Goal: Connect with others: Connect with others

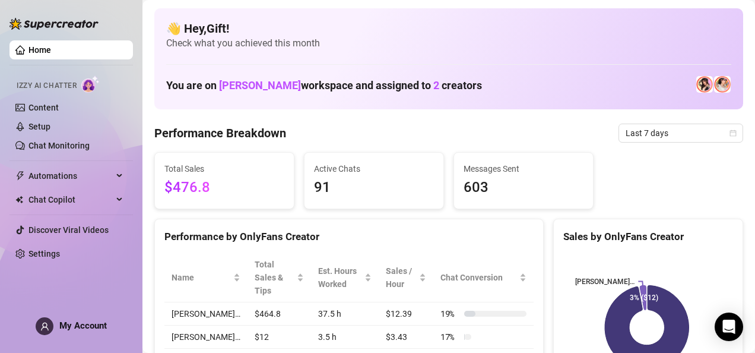
click at [679, 303] on rect at bounding box center [647, 327] width 167 height 148
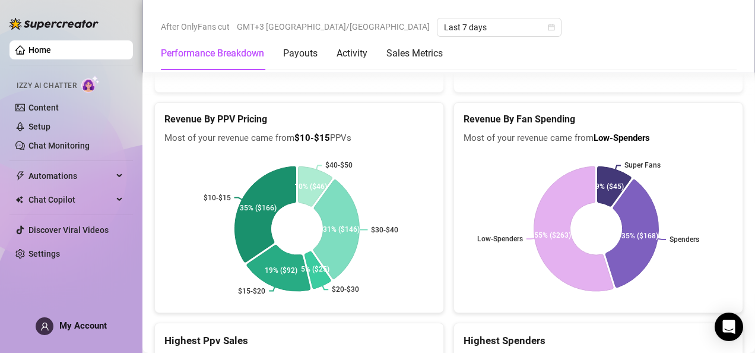
scroll to position [1963, 0]
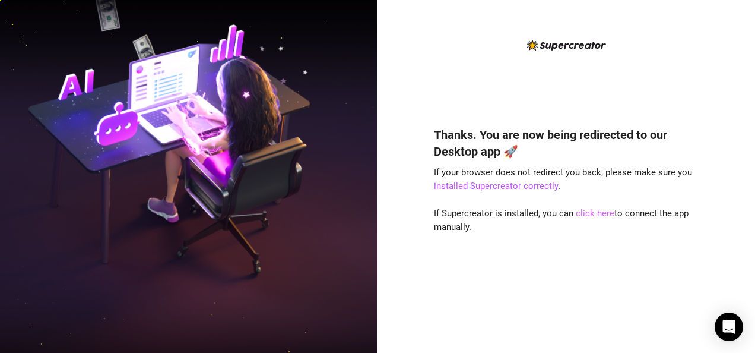
click at [596, 208] on link "click here" at bounding box center [595, 213] width 39 height 11
click at [576, 208] on link "click here" at bounding box center [595, 213] width 39 height 11
click at [594, 214] on link "click here" at bounding box center [595, 213] width 39 height 11
click at [593, 214] on link "click here" at bounding box center [595, 213] width 39 height 11
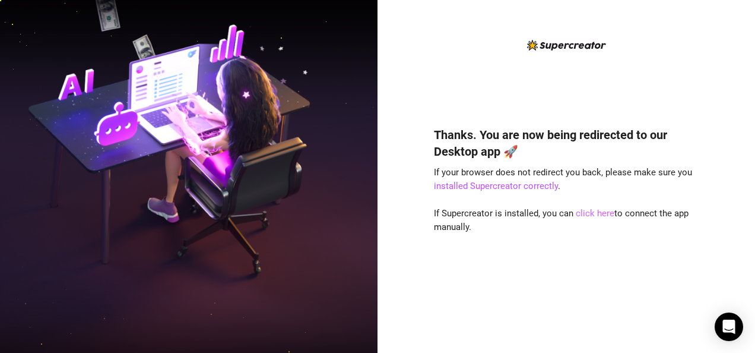
click at [595, 217] on link "click here" at bounding box center [595, 213] width 39 height 11
click at [595, 212] on link "click here" at bounding box center [595, 213] width 39 height 11
click at [596, 213] on link "click here" at bounding box center [595, 213] width 39 height 11
